Goal: Task Accomplishment & Management: Manage account settings

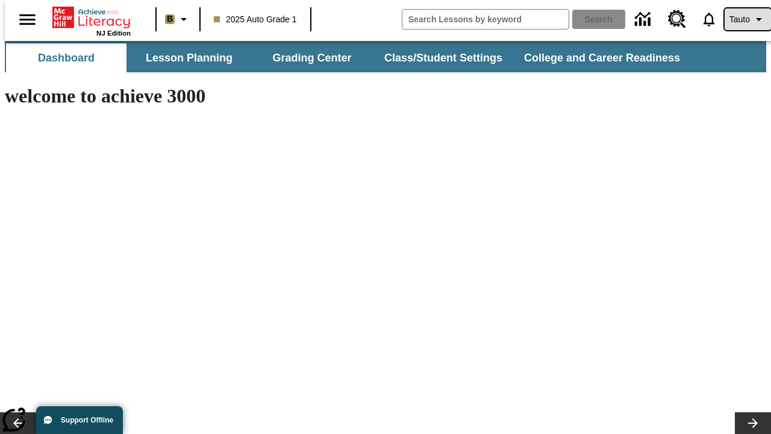
click at [742, 19] on span "Tauto" at bounding box center [740, 19] width 20 height 13
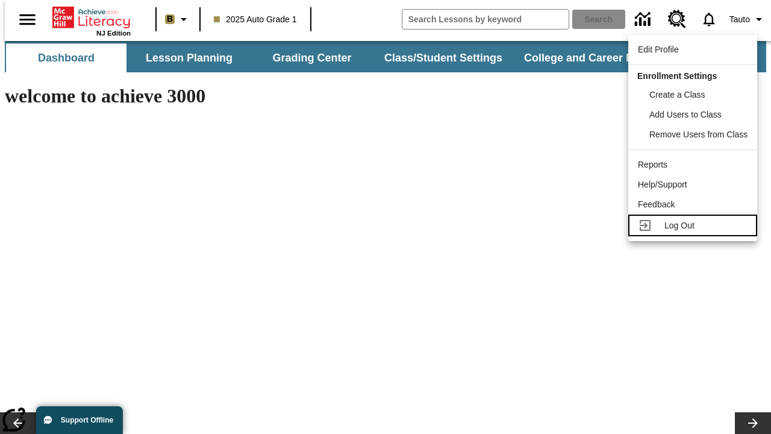
click at [695, 225] on span "Log Out" at bounding box center [680, 226] width 30 height 10
